Goal: Find specific page/section: Find specific page/section

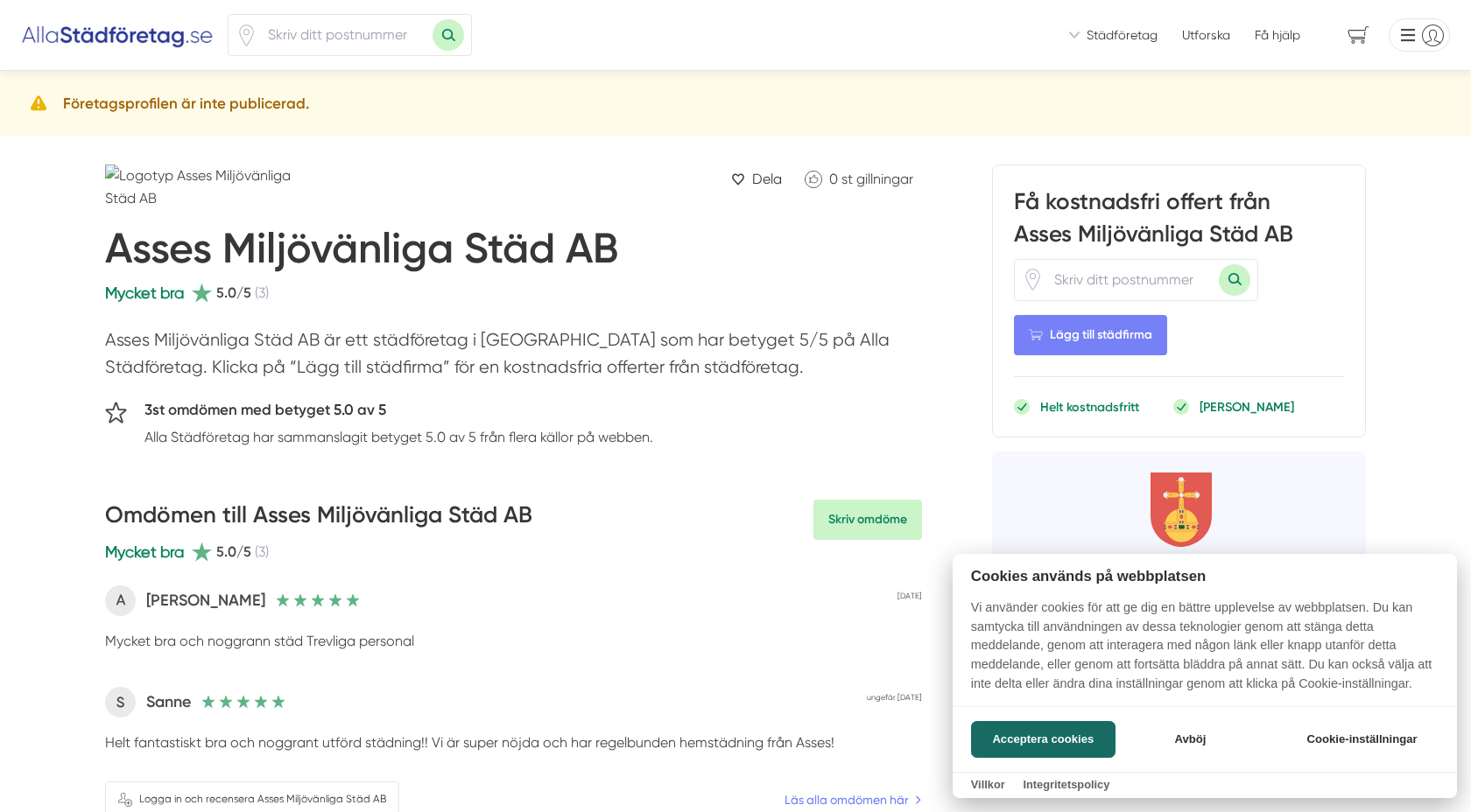
click at [352, 39] on div at bounding box center [735, 406] width 1471 height 812
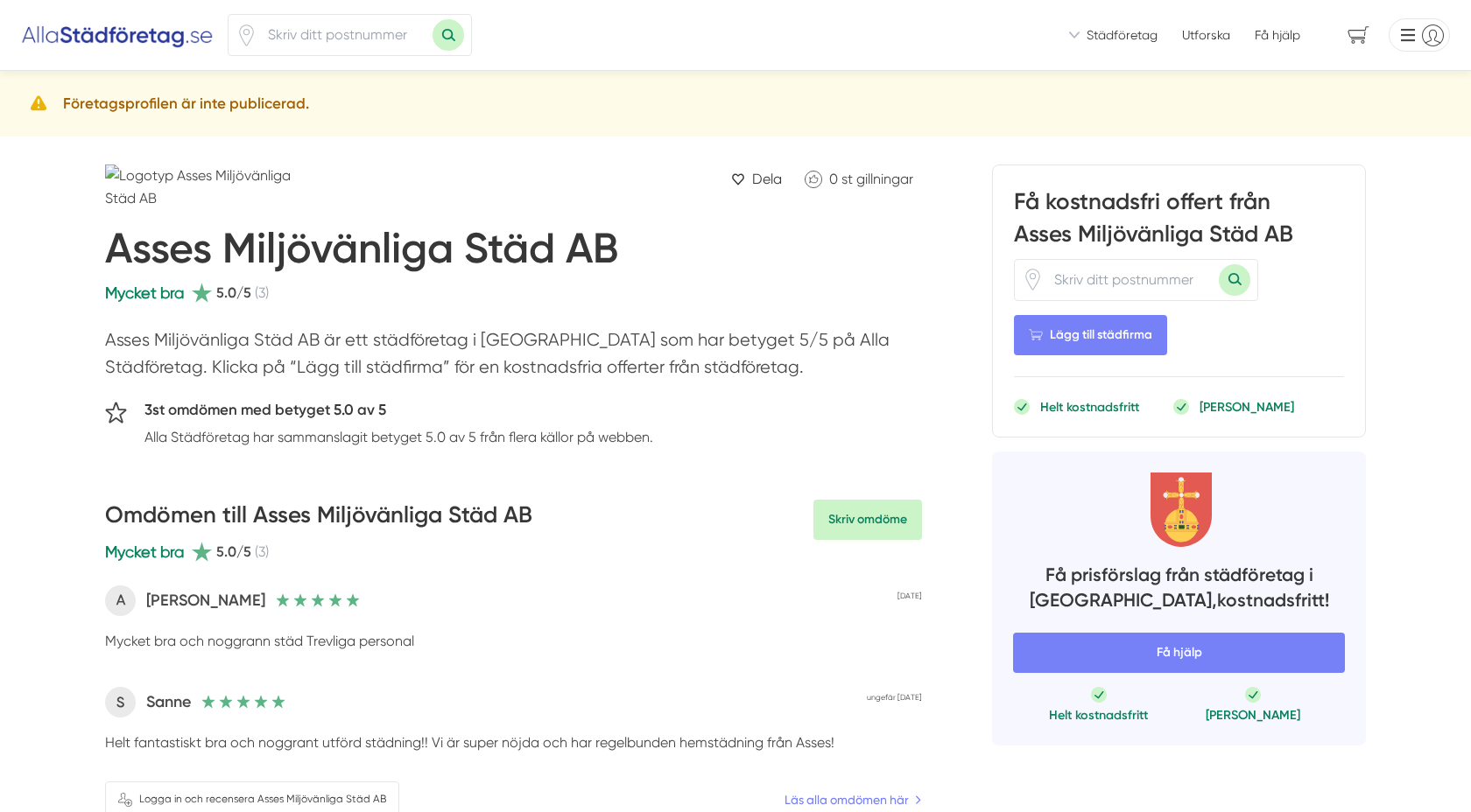
click at [352, 39] on input "number" at bounding box center [345, 35] width 175 height 40
type input "72245"
click at [441, 42] on button "Sök med postnummer" at bounding box center [448, 35] width 32 height 32
click at [155, 35] on img at bounding box center [117, 35] width 193 height 28
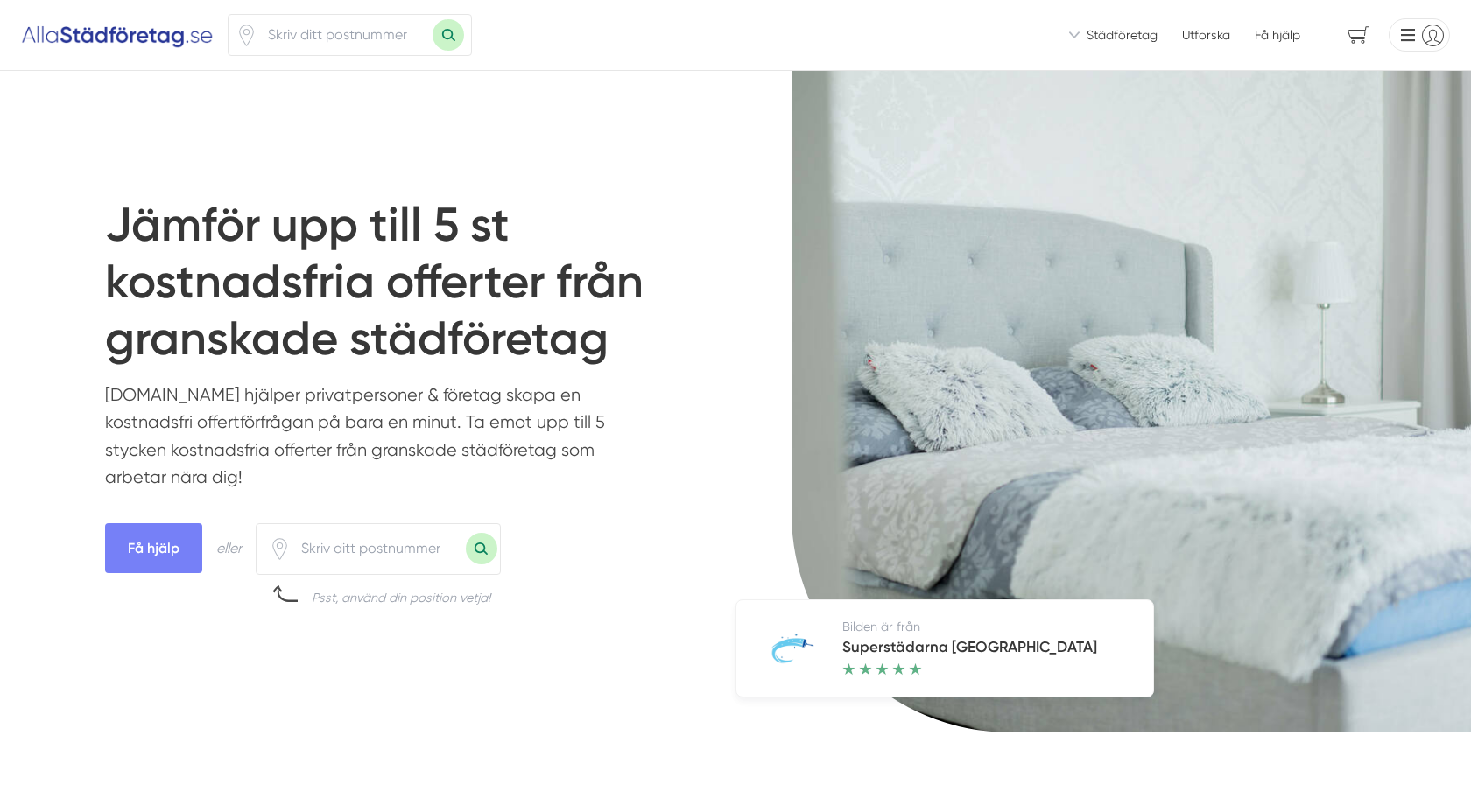
click at [1199, 33] on link "Utforska" at bounding box center [1205, 35] width 48 height 17
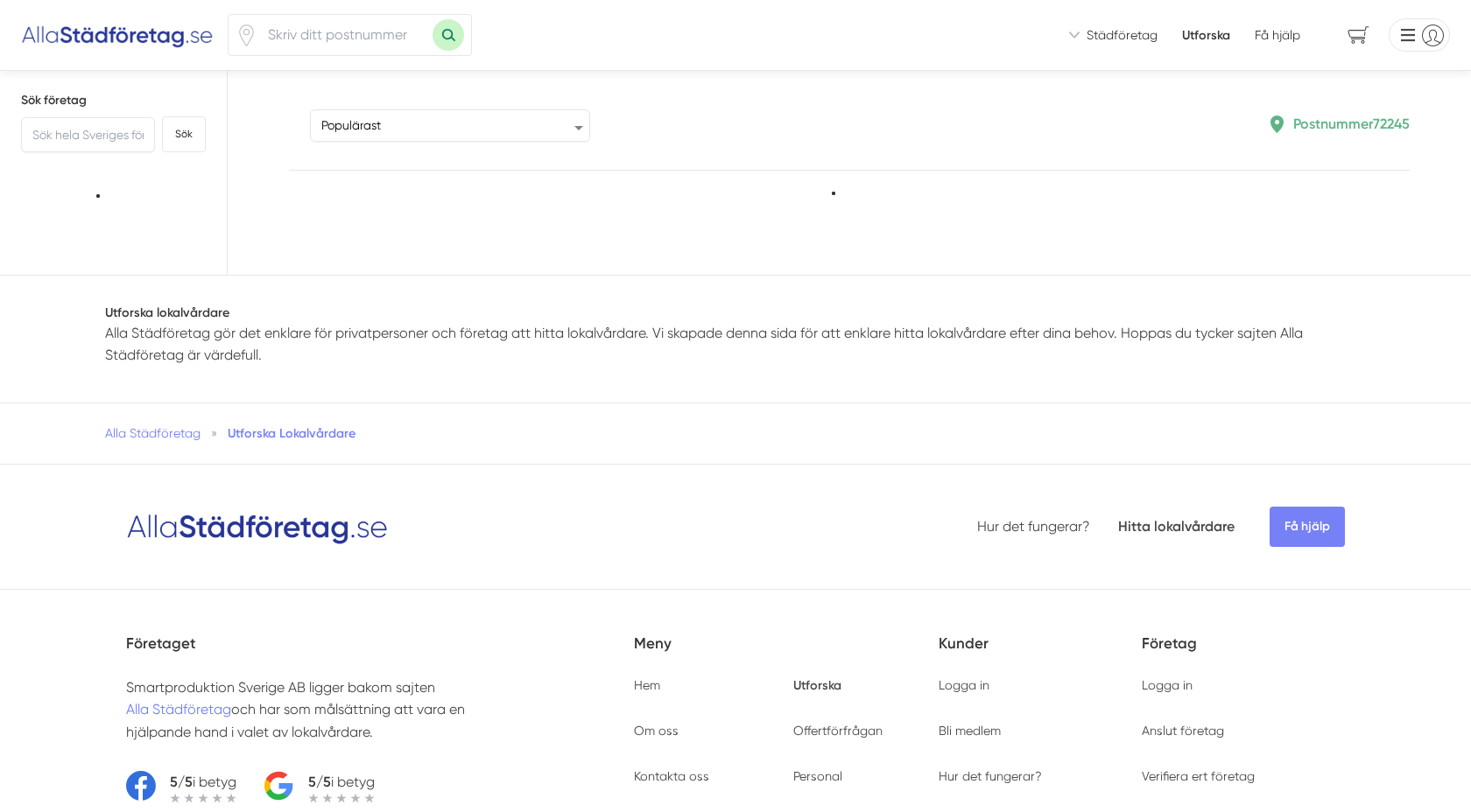
type input "72245"
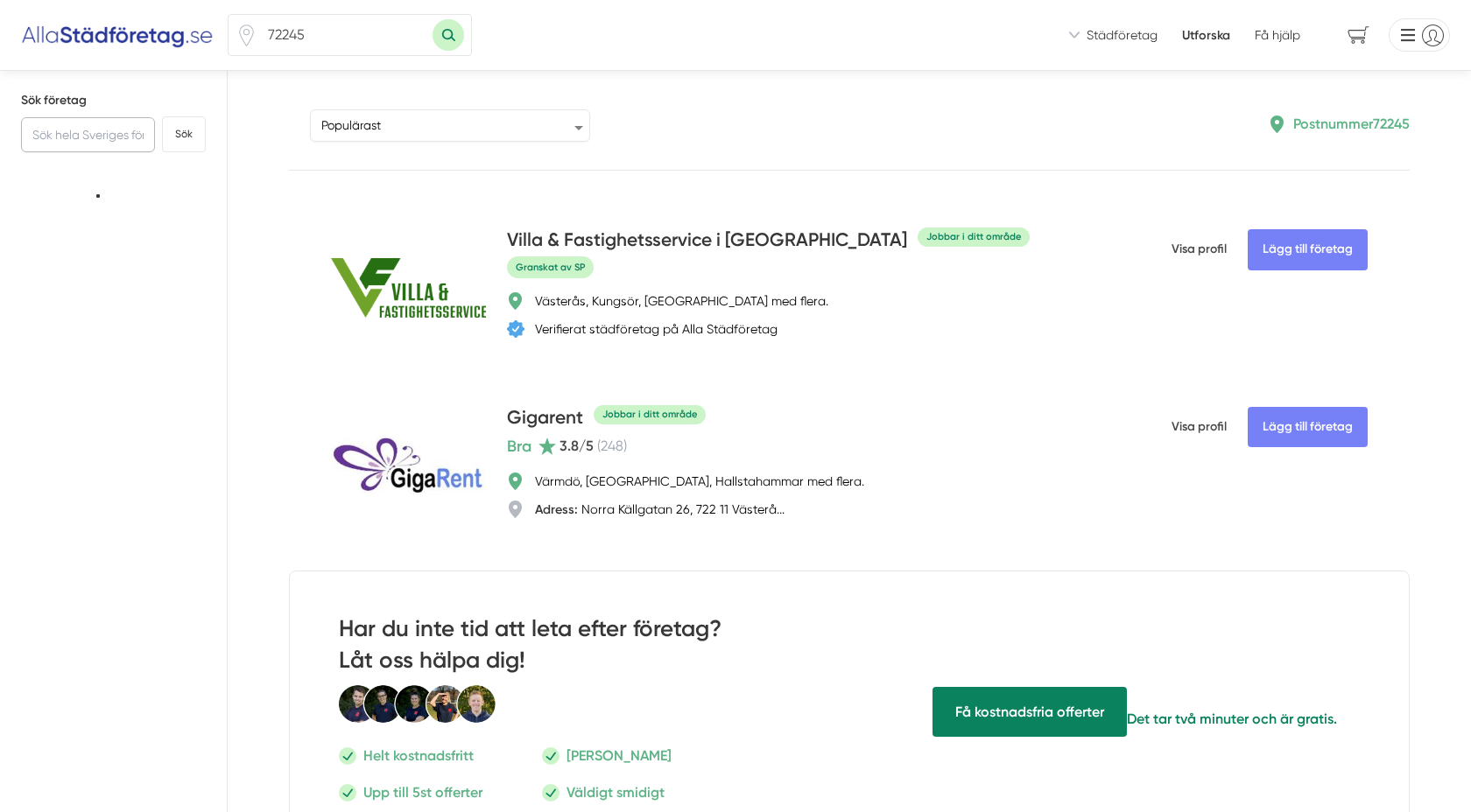
click at [102, 137] on input "text" at bounding box center [87, 135] width 134 height 35
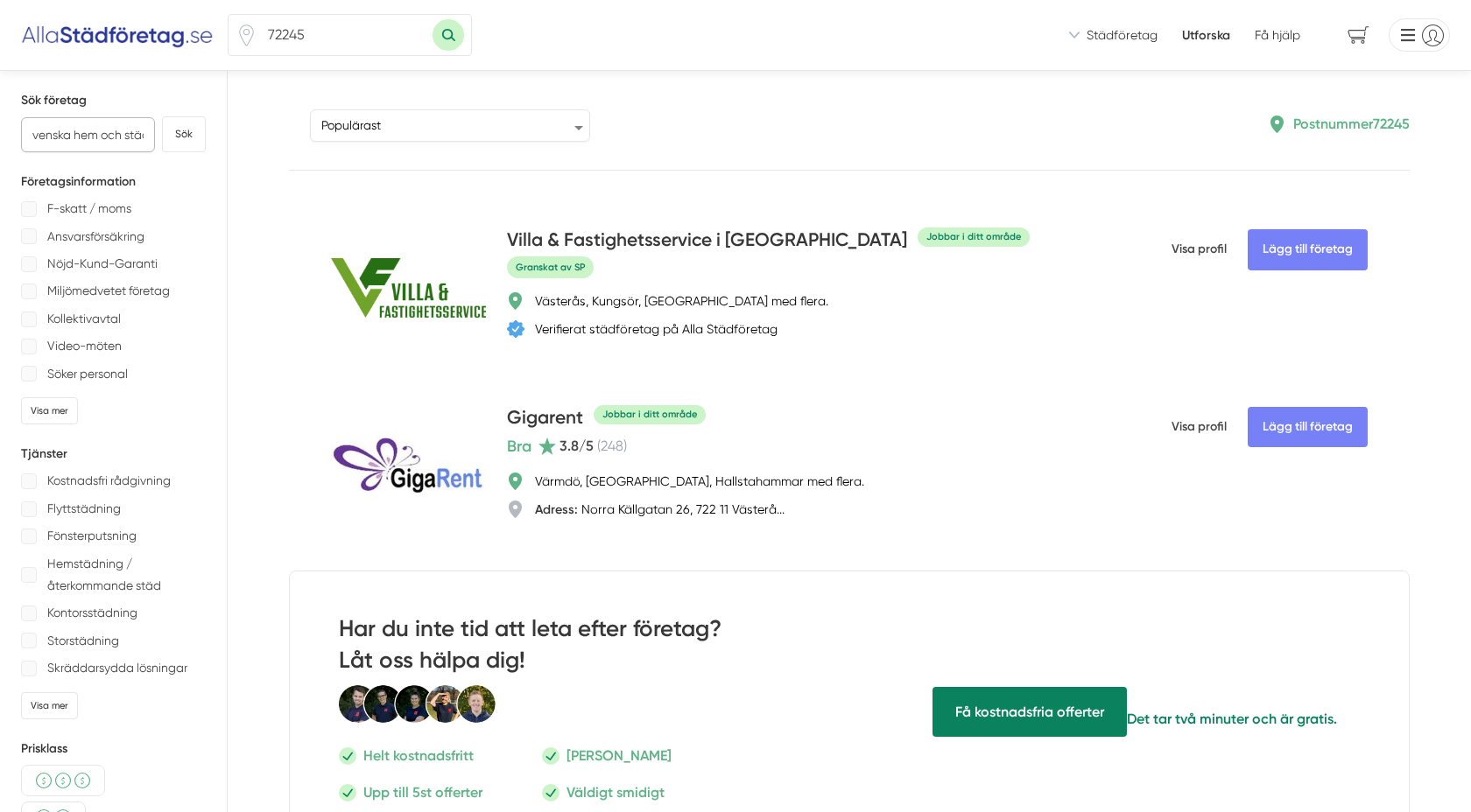
scroll to position [0, 12]
type input "svenska hem och städ"
click at [173, 132] on button "Sök" at bounding box center [184, 134] width 44 height 35
